Goal: Task Accomplishment & Management: Use online tool/utility

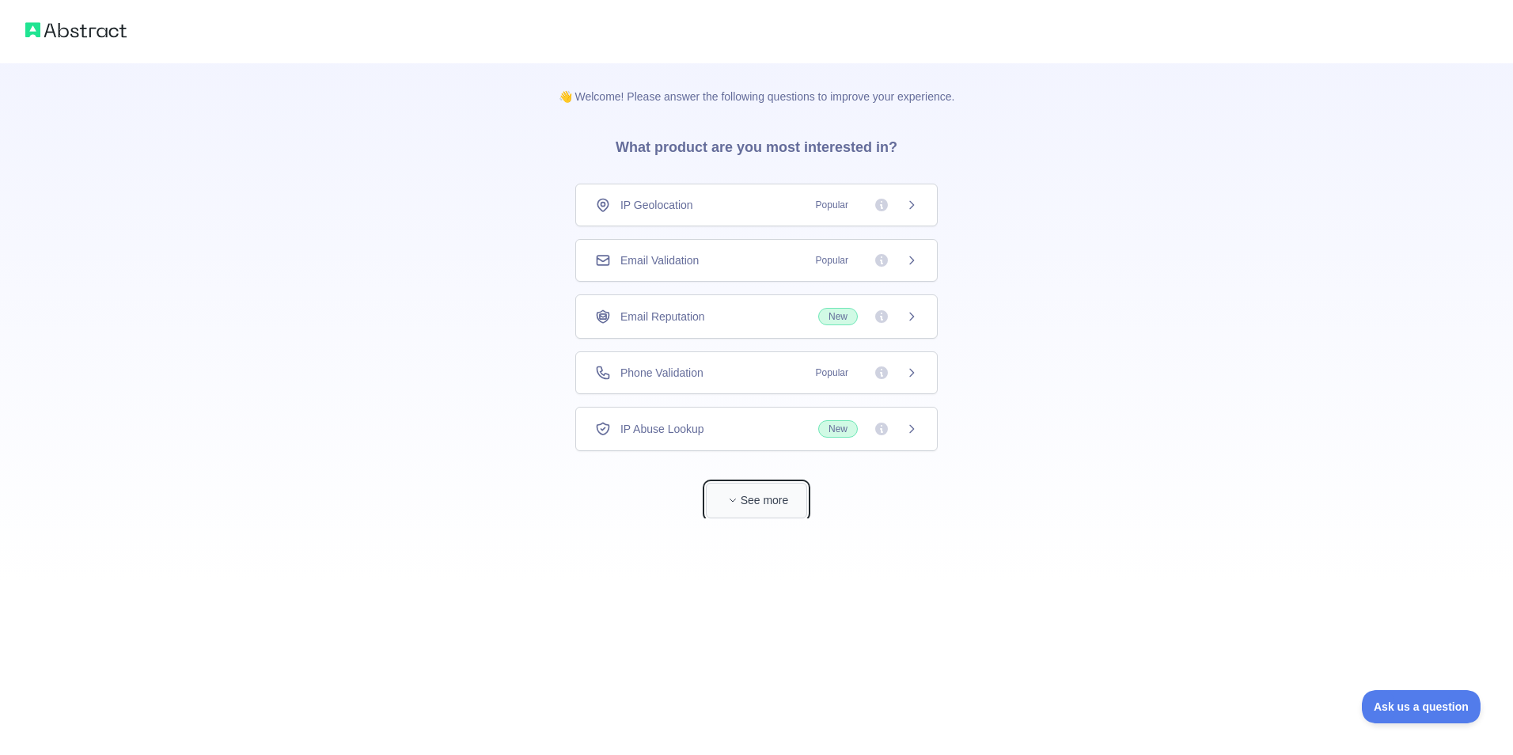
click at [752, 505] on button "See more" at bounding box center [756, 501] width 101 height 36
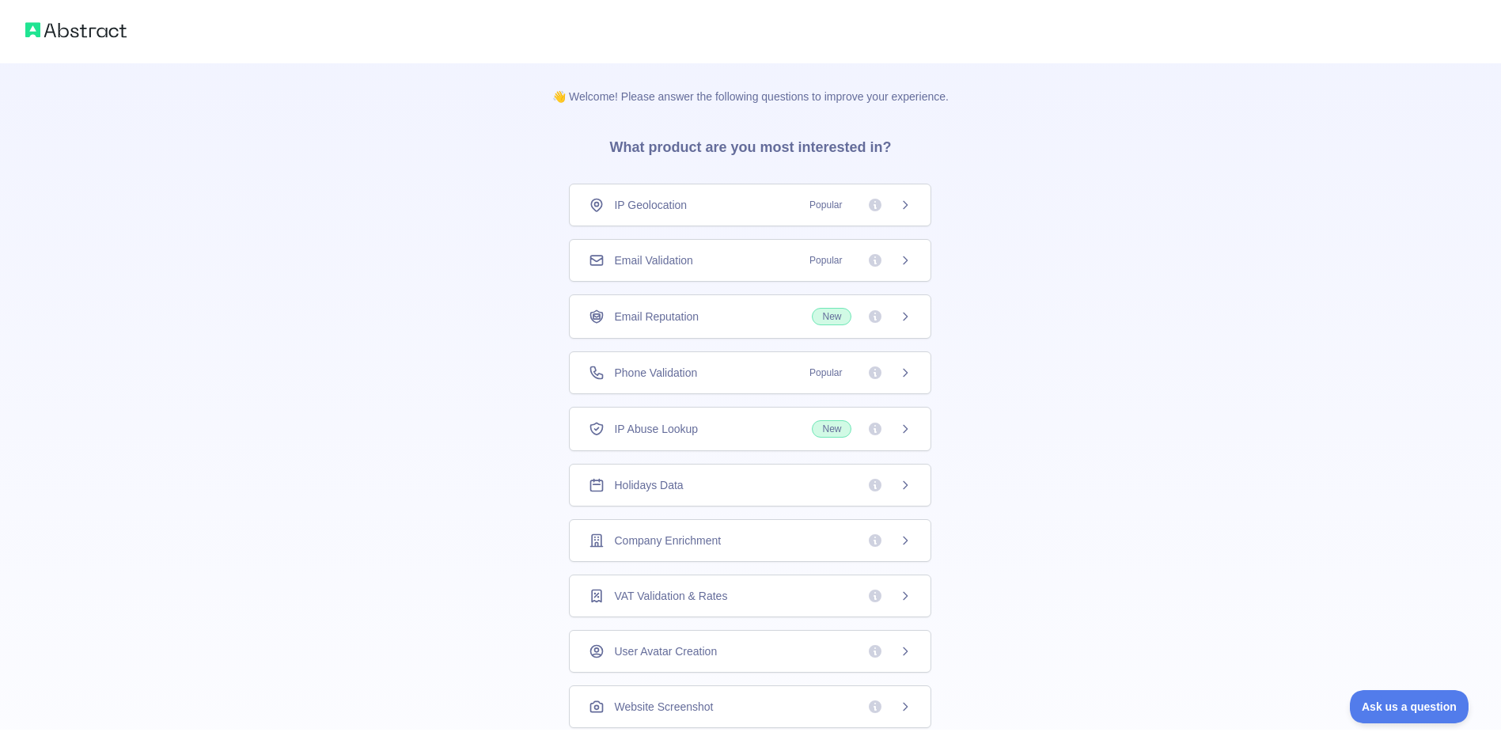
click at [662, 216] on div "IP Geolocation Popular" at bounding box center [750, 205] width 362 height 43
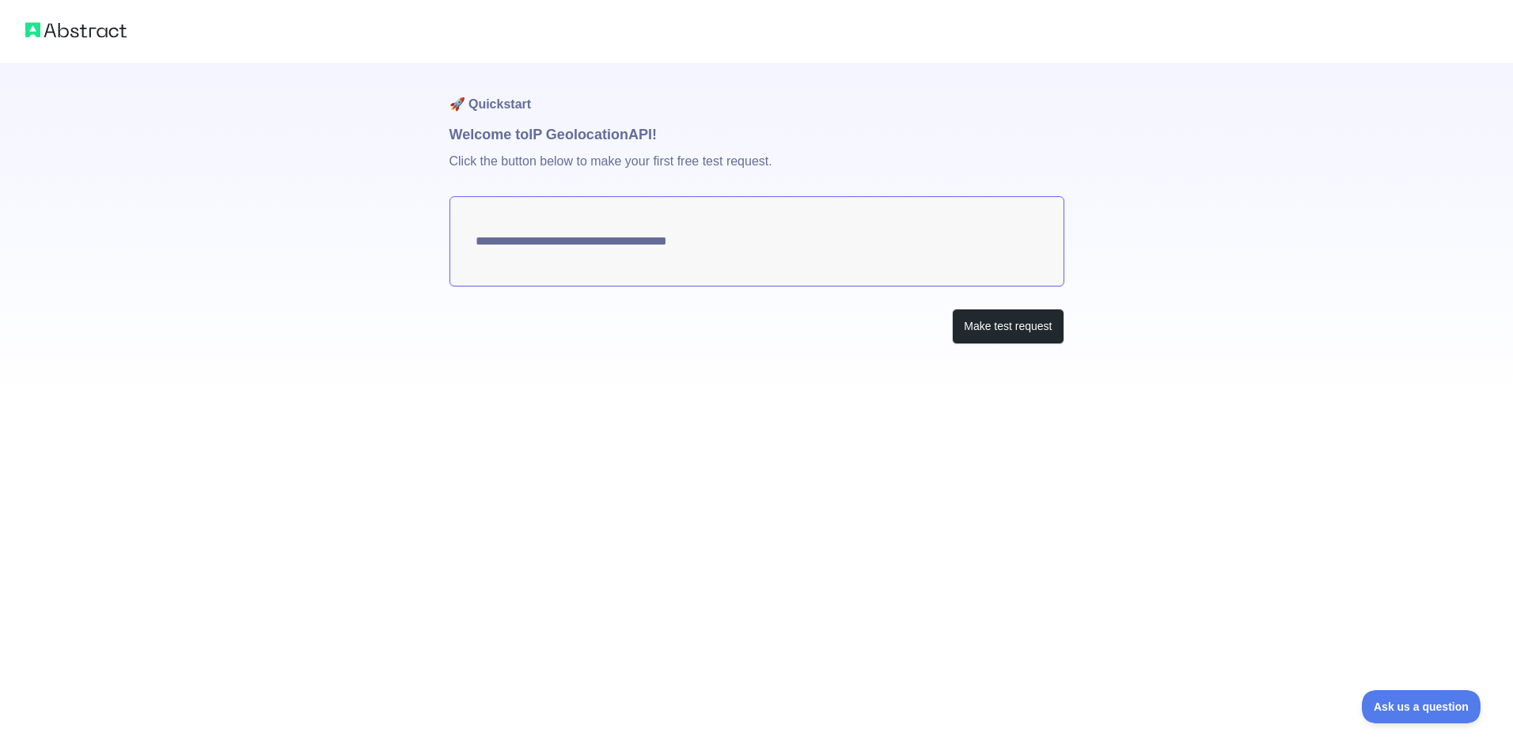
type textarea "**********"
click at [981, 330] on button "Make test request" at bounding box center [1008, 327] width 112 height 36
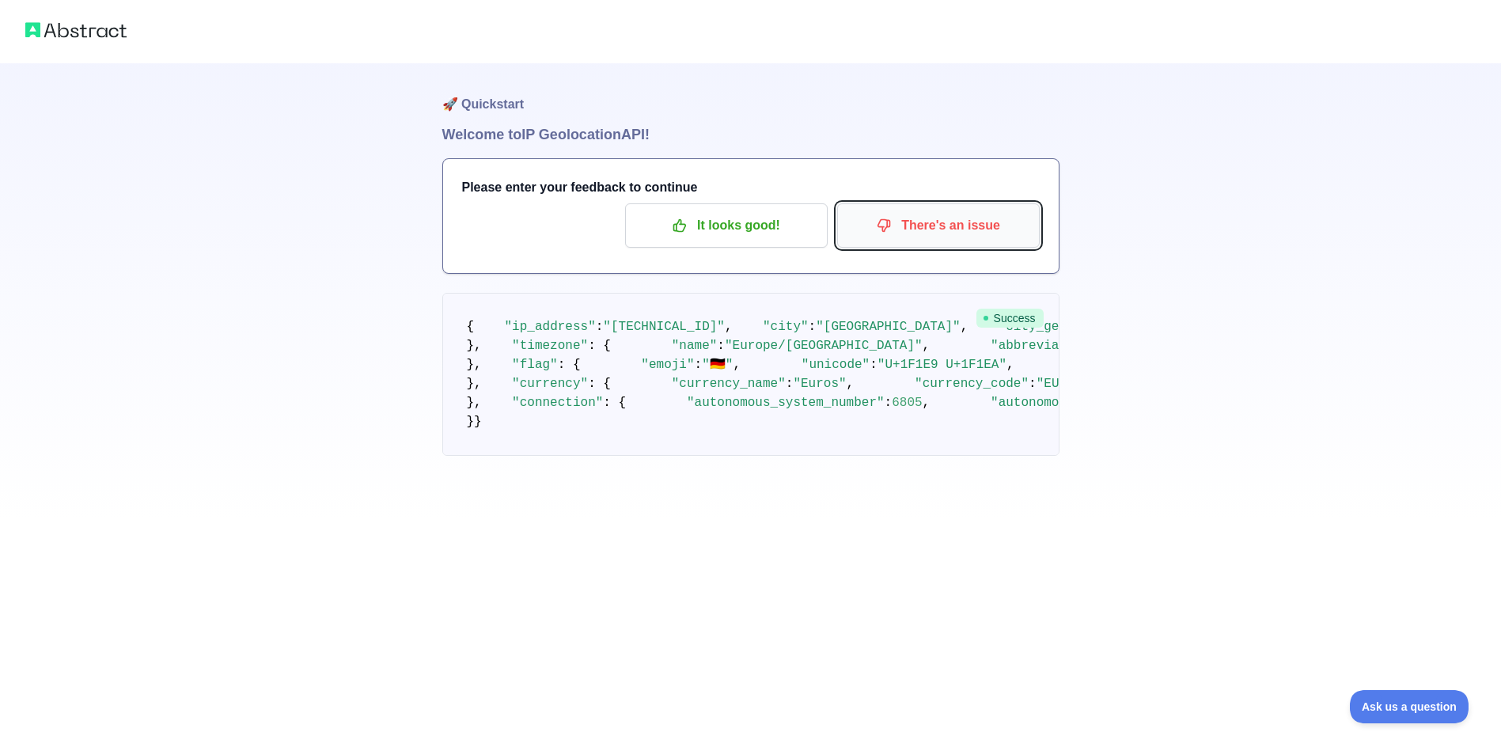
click at [863, 238] on p "There's an issue" at bounding box center [938, 225] width 179 height 27
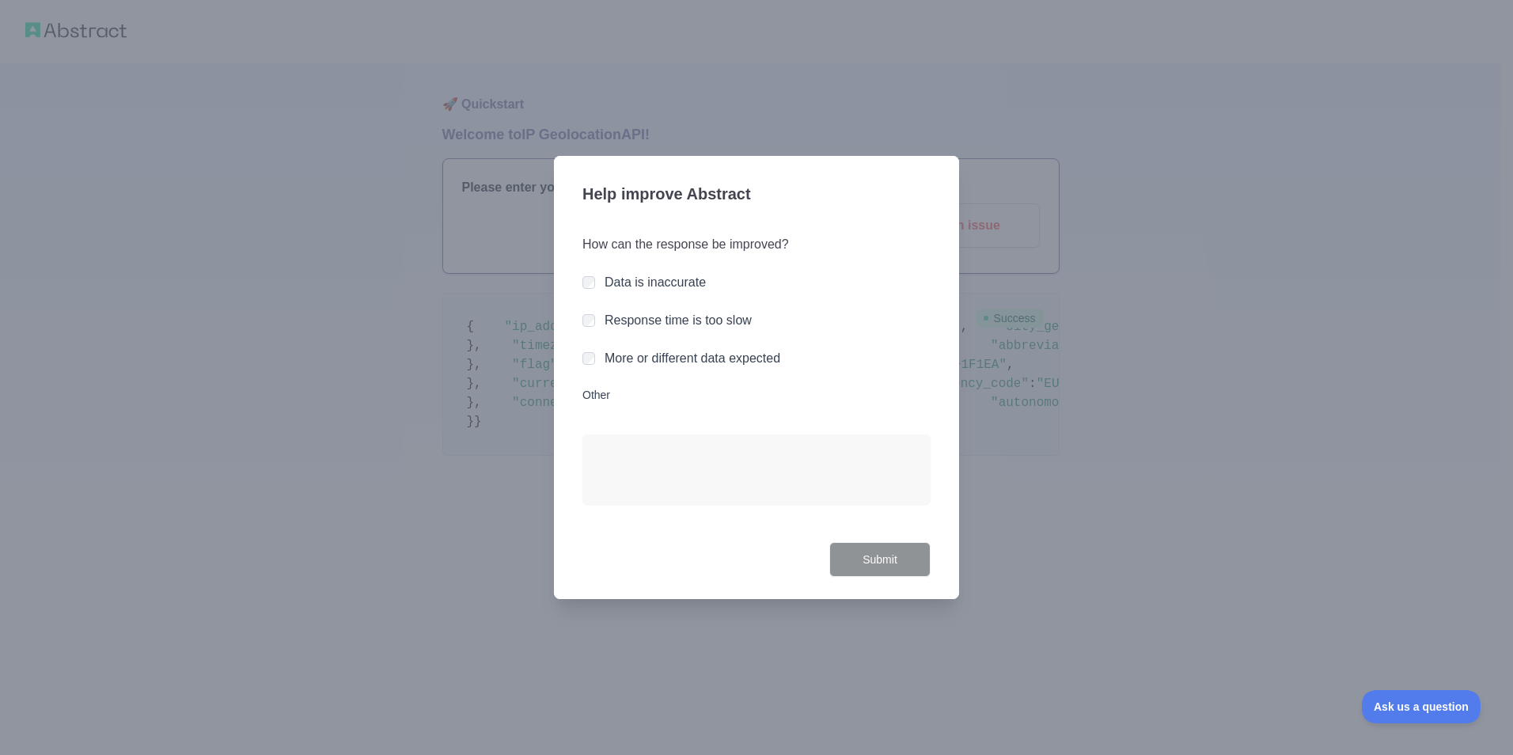
click at [598, 285] on div "Data is inaccurate" at bounding box center [756, 282] width 348 height 19
click at [596, 282] on div "Data is inaccurate" at bounding box center [756, 282] width 348 height 19
click at [836, 550] on button "Submit" at bounding box center [879, 560] width 101 height 36
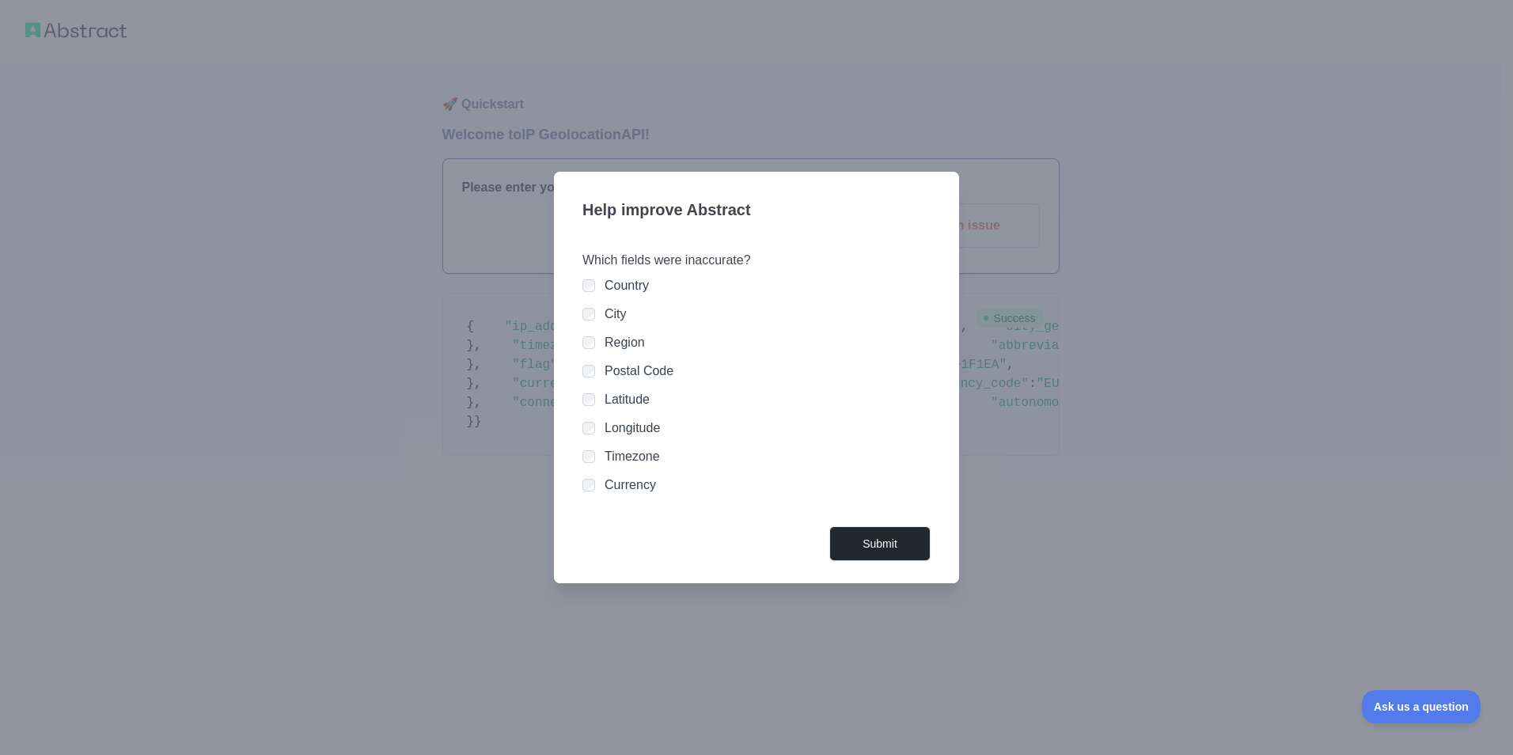
click at [589, 377] on div at bounding box center [588, 371] width 13 height 16
click at [835, 544] on button "Submit" at bounding box center [879, 544] width 101 height 36
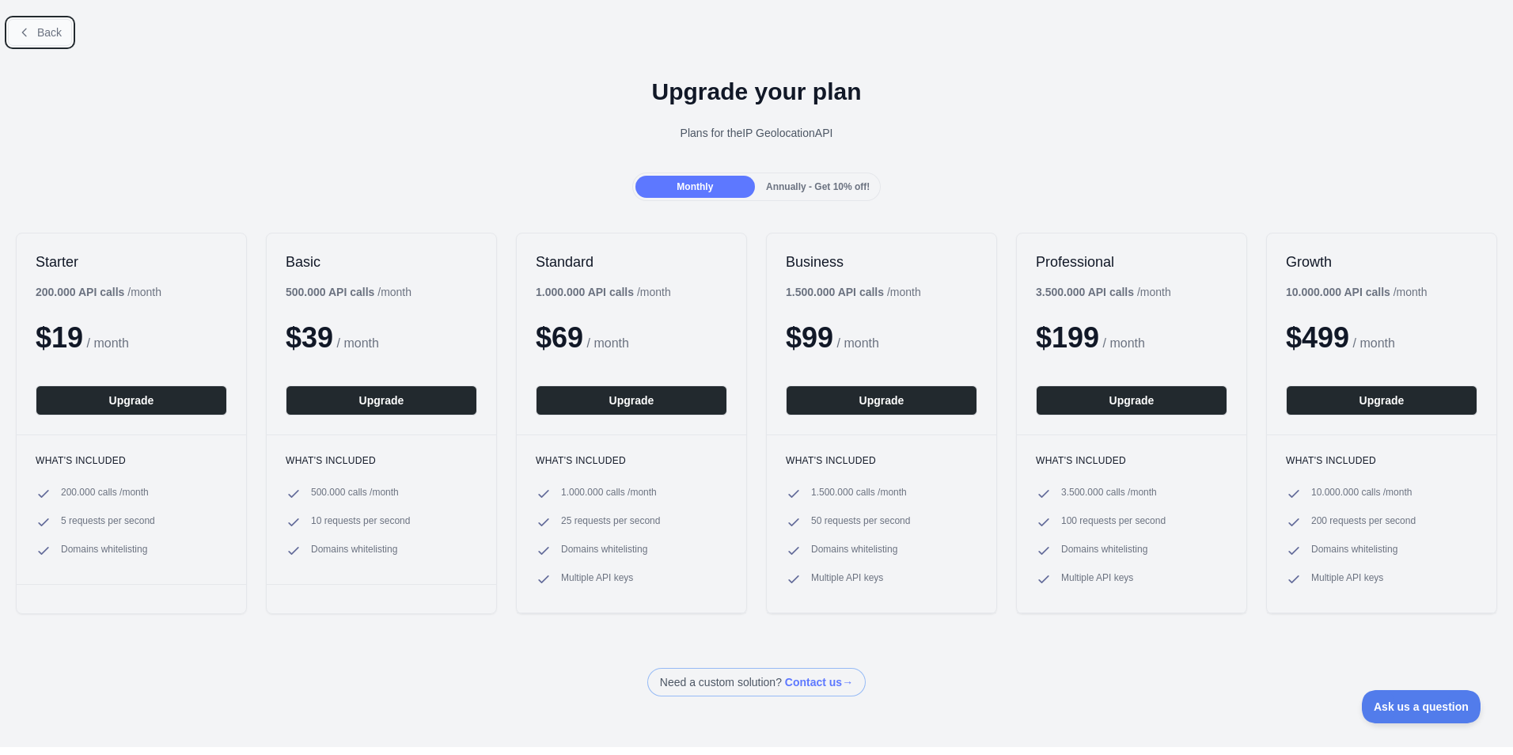
click at [49, 36] on span "Back" at bounding box center [49, 32] width 25 height 13
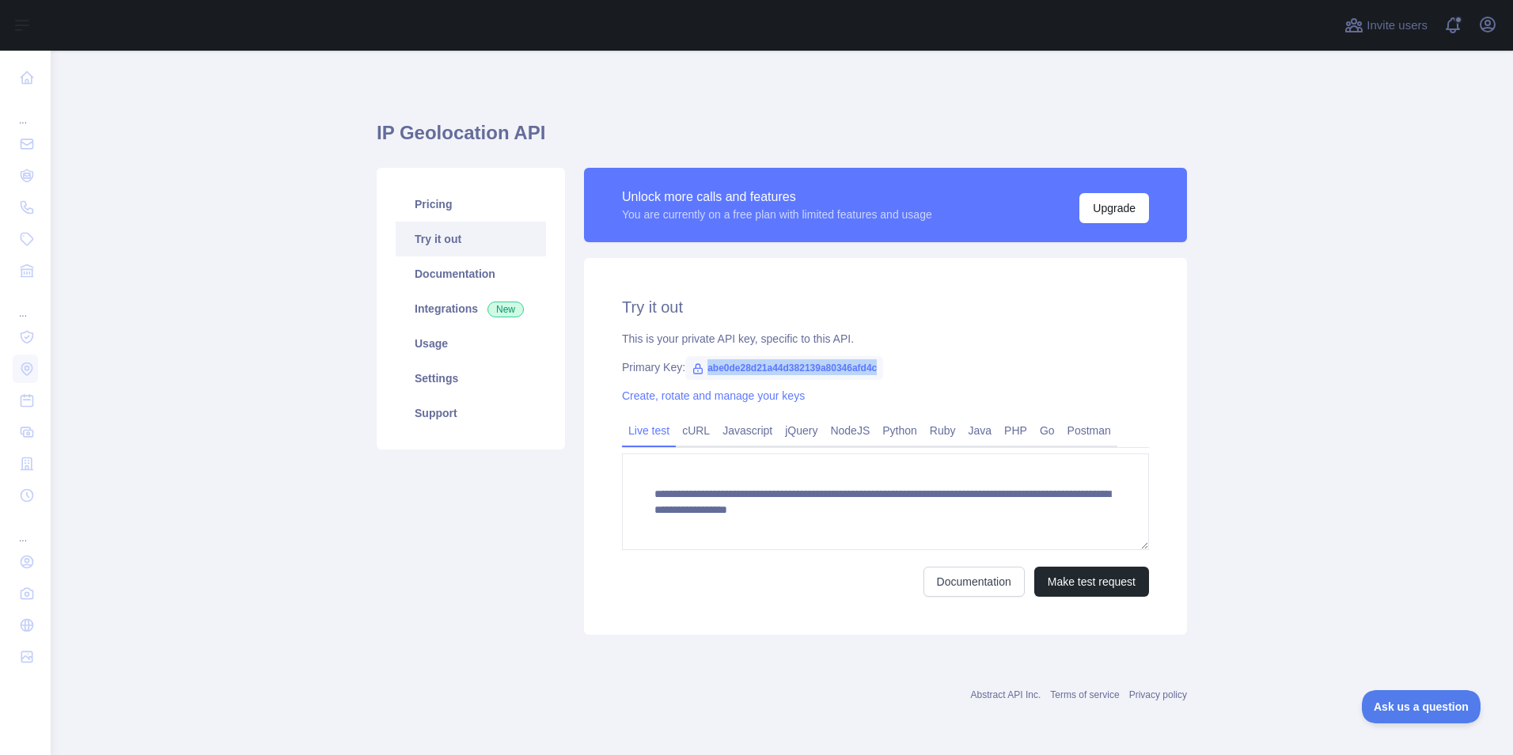
drag, startPoint x: 705, startPoint y: 368, endPoint x: 878, endPoint y: 370, distance: 173.3
click at [878, 370] on span "abe0de28d21a44d382139a80346afd4c" at bounding box center [784, 368] width 198 height 24
copy span "abe0de28d21a44d382139a80346afd4c"
